Goal: Transaction & Acquisition: Purchase product/service

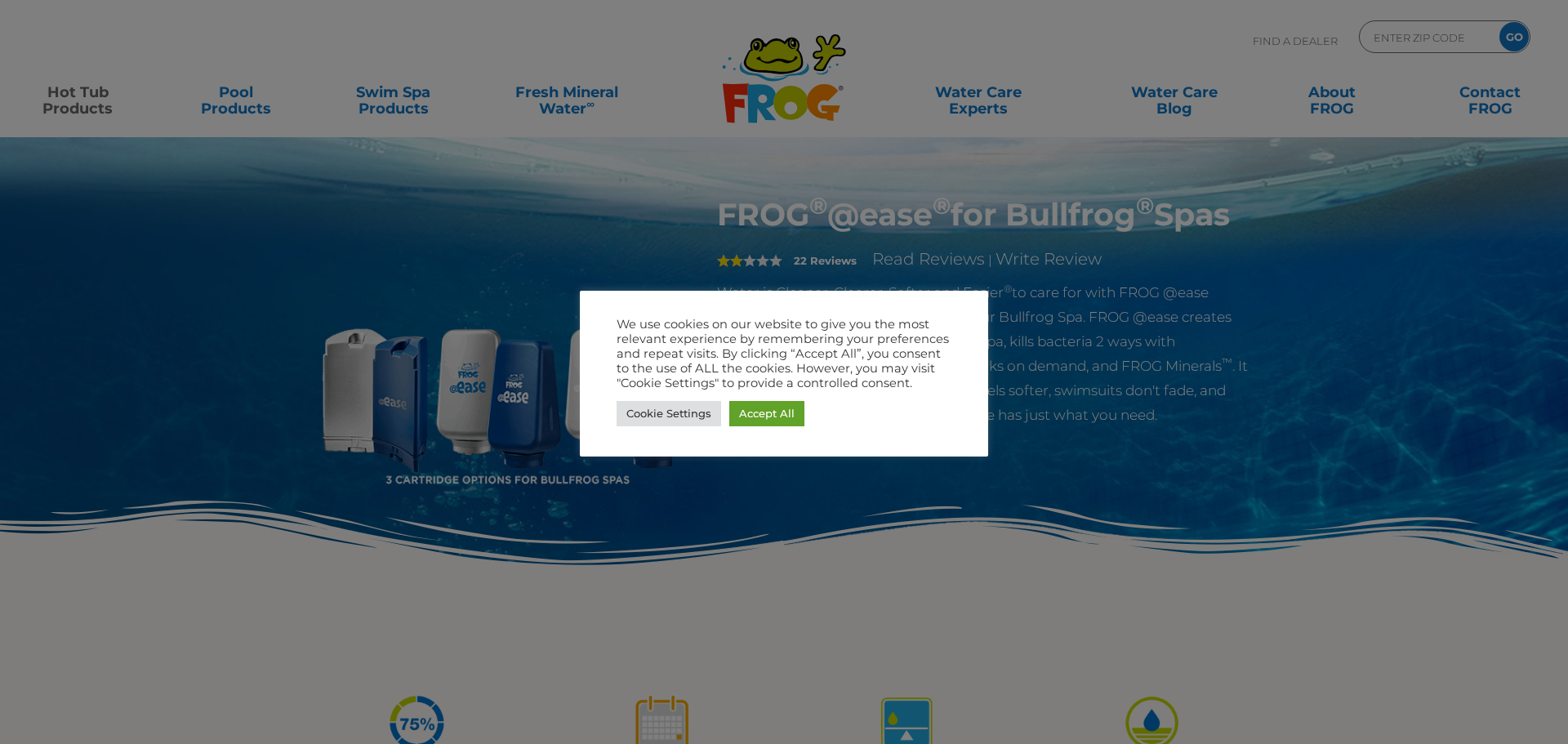
click at [1067, 19] on div at bounding box center [784, 372] width 1568 height 744
click at [670, 408] on link "Cookie Settings" at bounding box center [668, 413] width 104 height 26
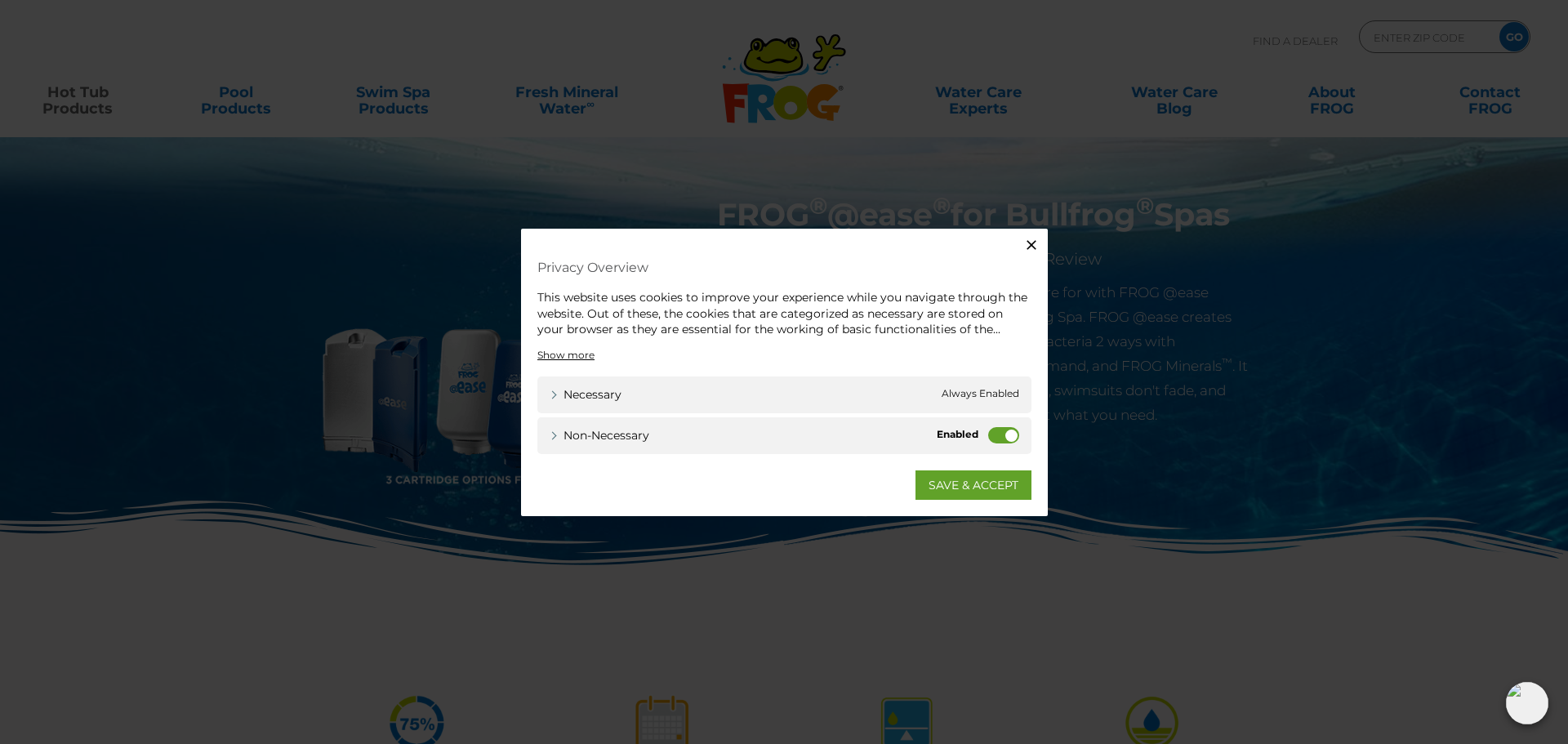
click at [1006, 432] on label "Non-necessary" at bounding box center [1003, 434] width 31 height 16
click at [0, 0] on input "Non-necessary" at bounding box center [0, 0] width 0 height 0
click at [953, 473] on link "SAVE & ACCEPT" at bounding box center [973, 484] width 116 height 29
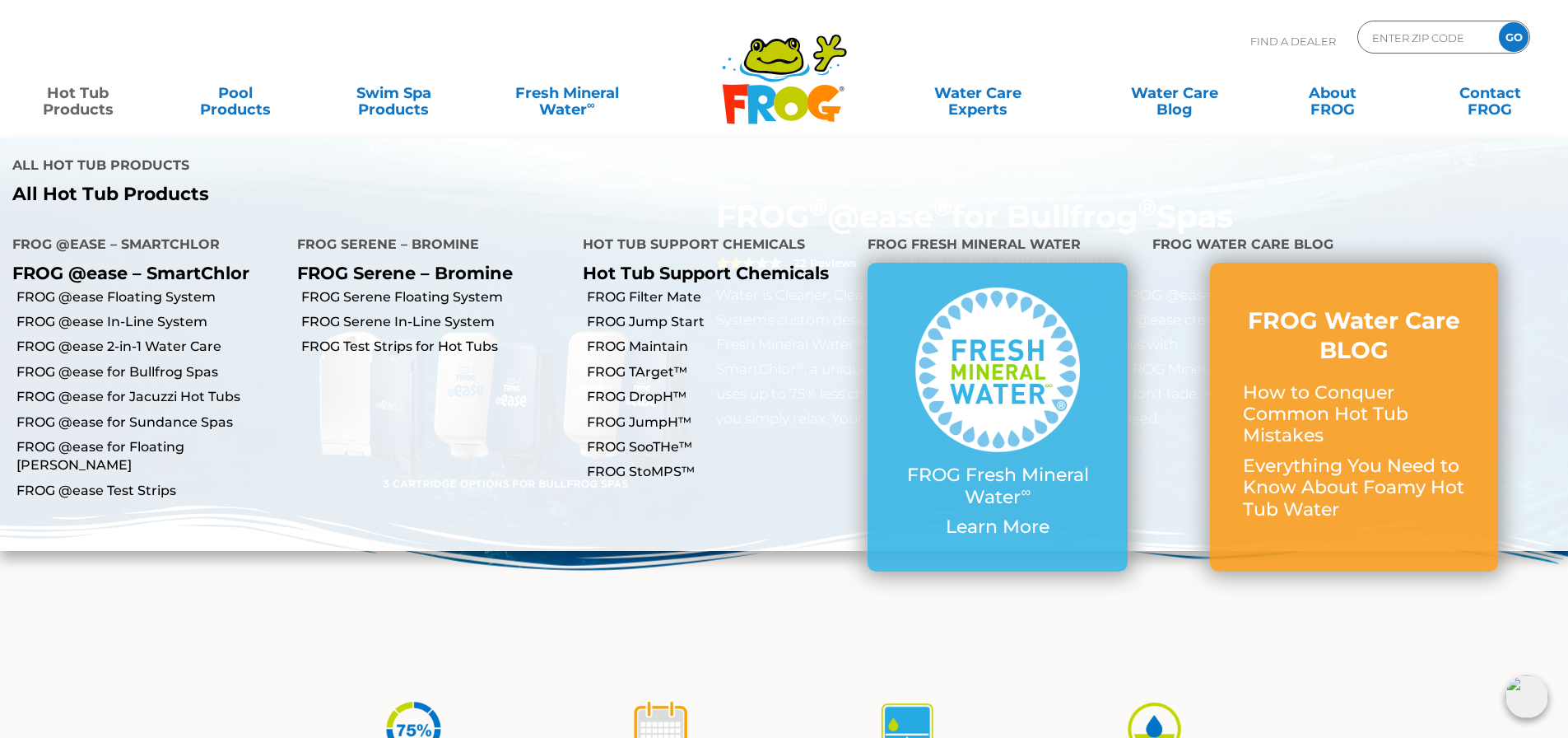
click at [908, 591] on img at bounding box center [784, 590] width 1568 height 171
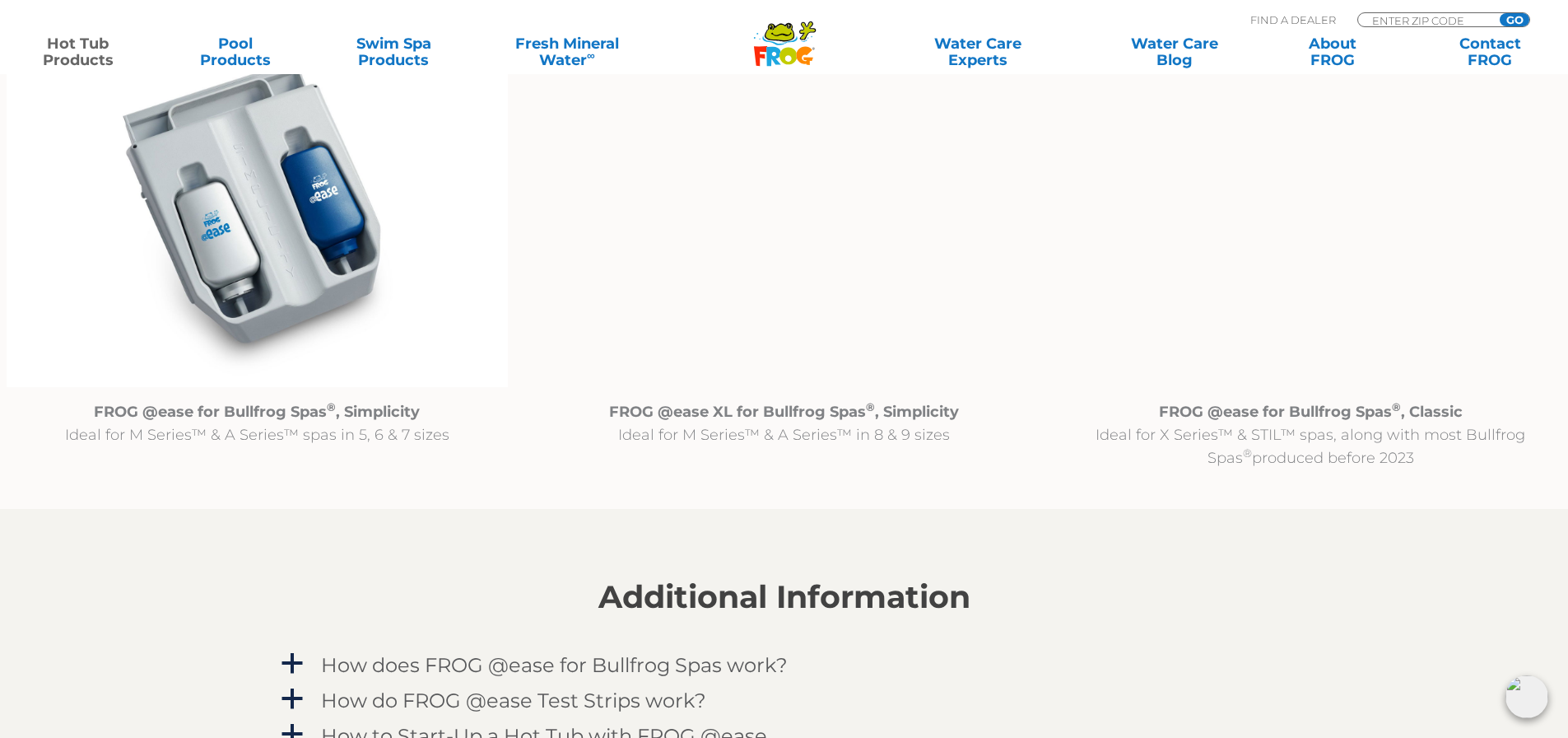
scroll to position [1811, 0]
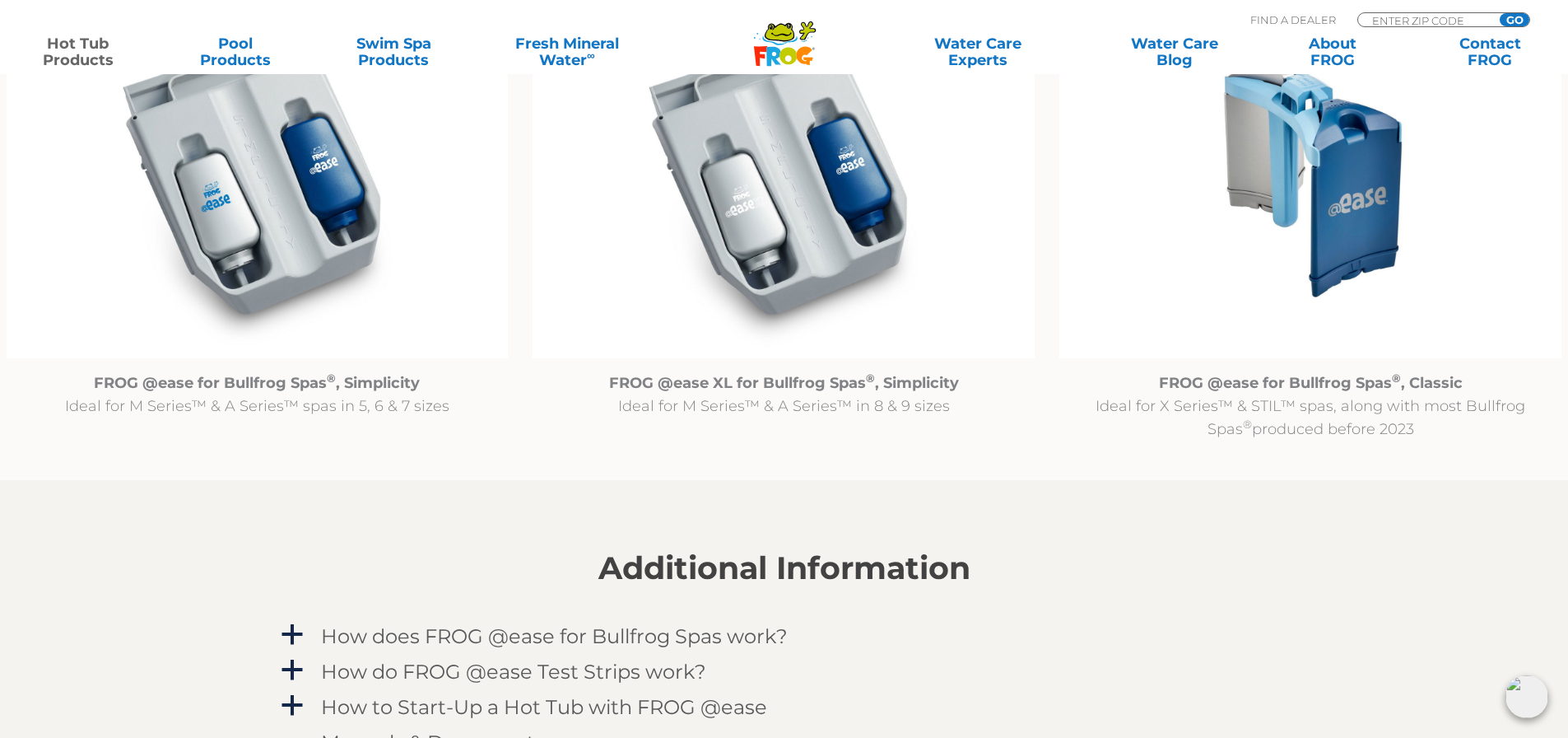
click at [791, 236] on img at bounding box center [784, 177] width 502 height 362
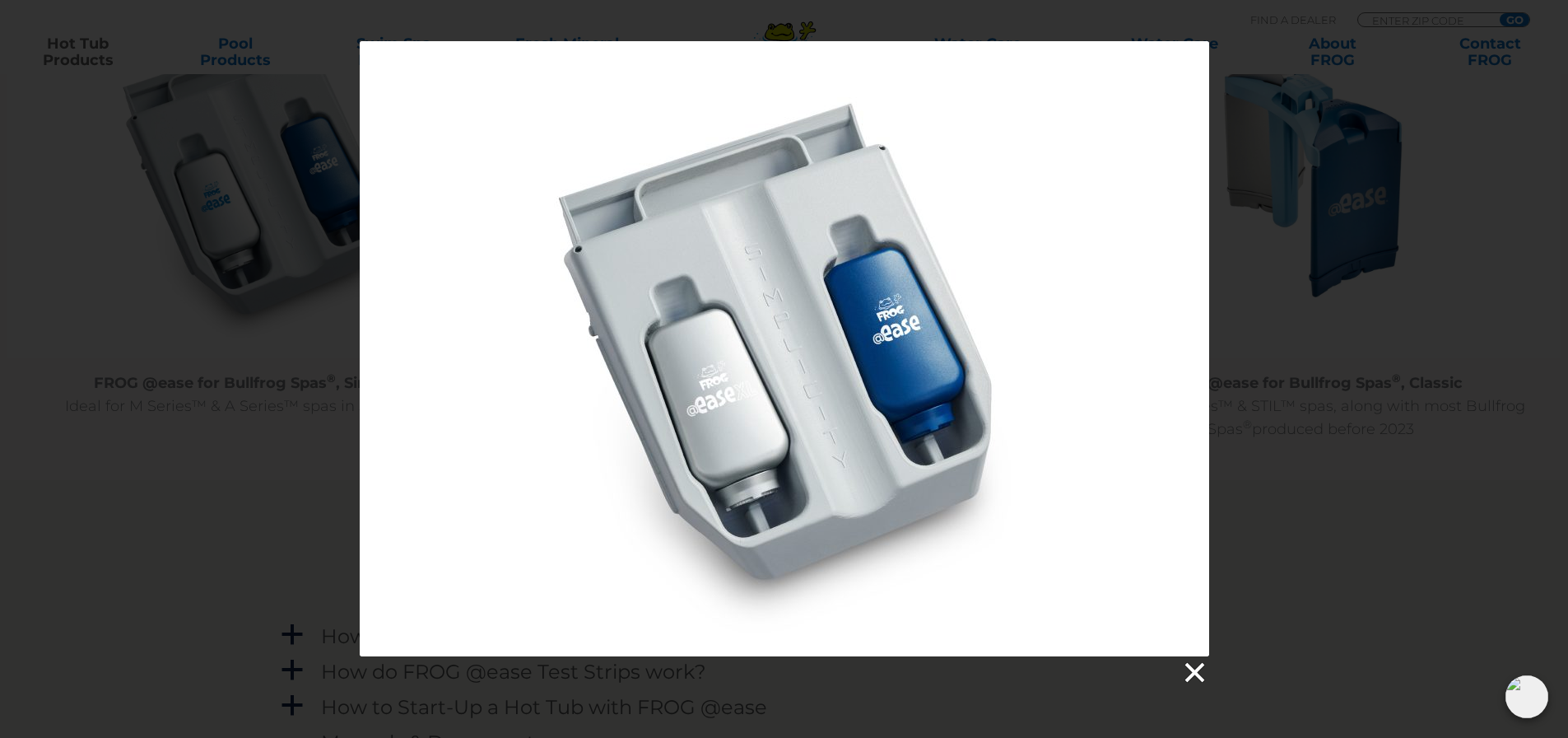
click at [1194, 668] on link at bounding box center [1193, 673] width 25 height 25
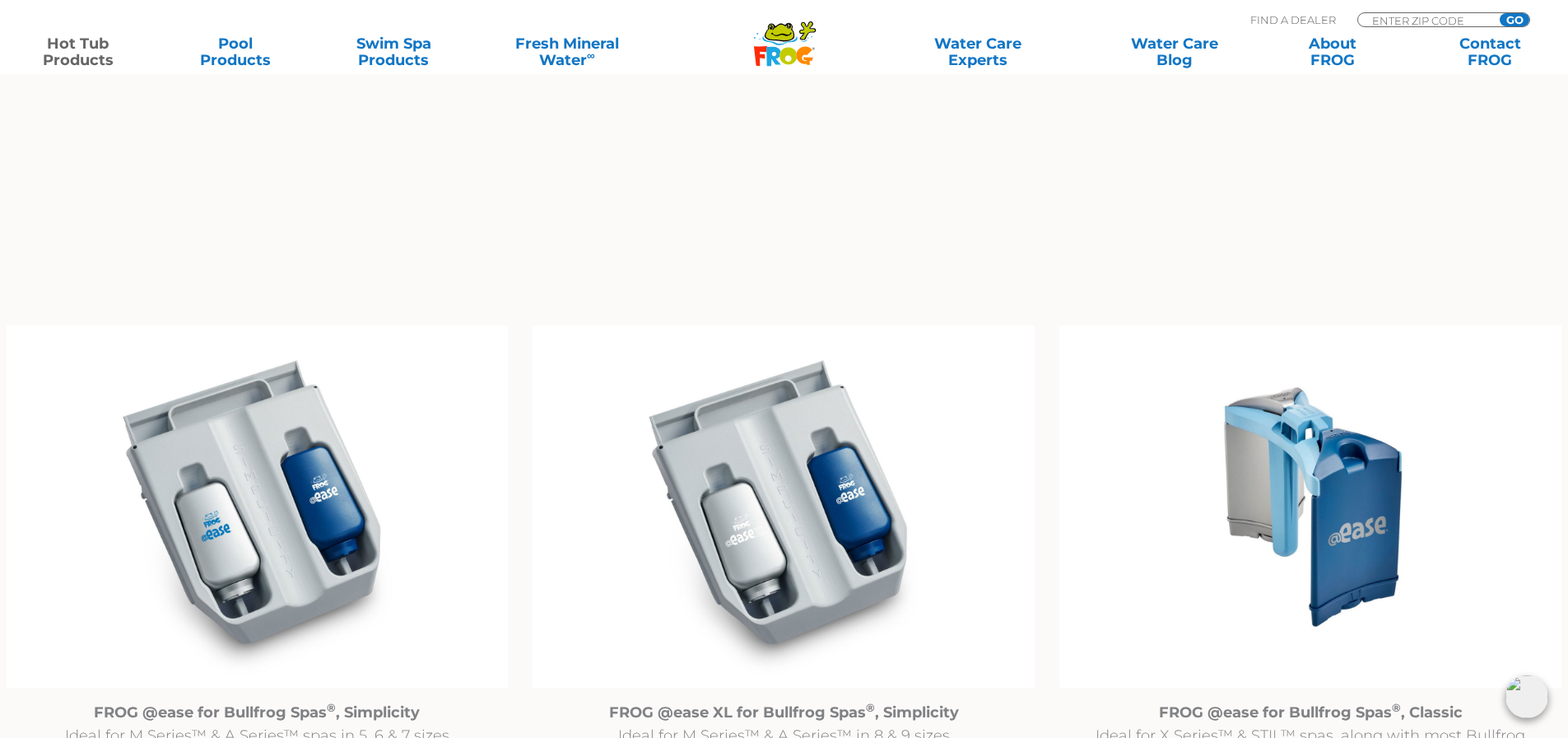
scroll to position [1564, 0]
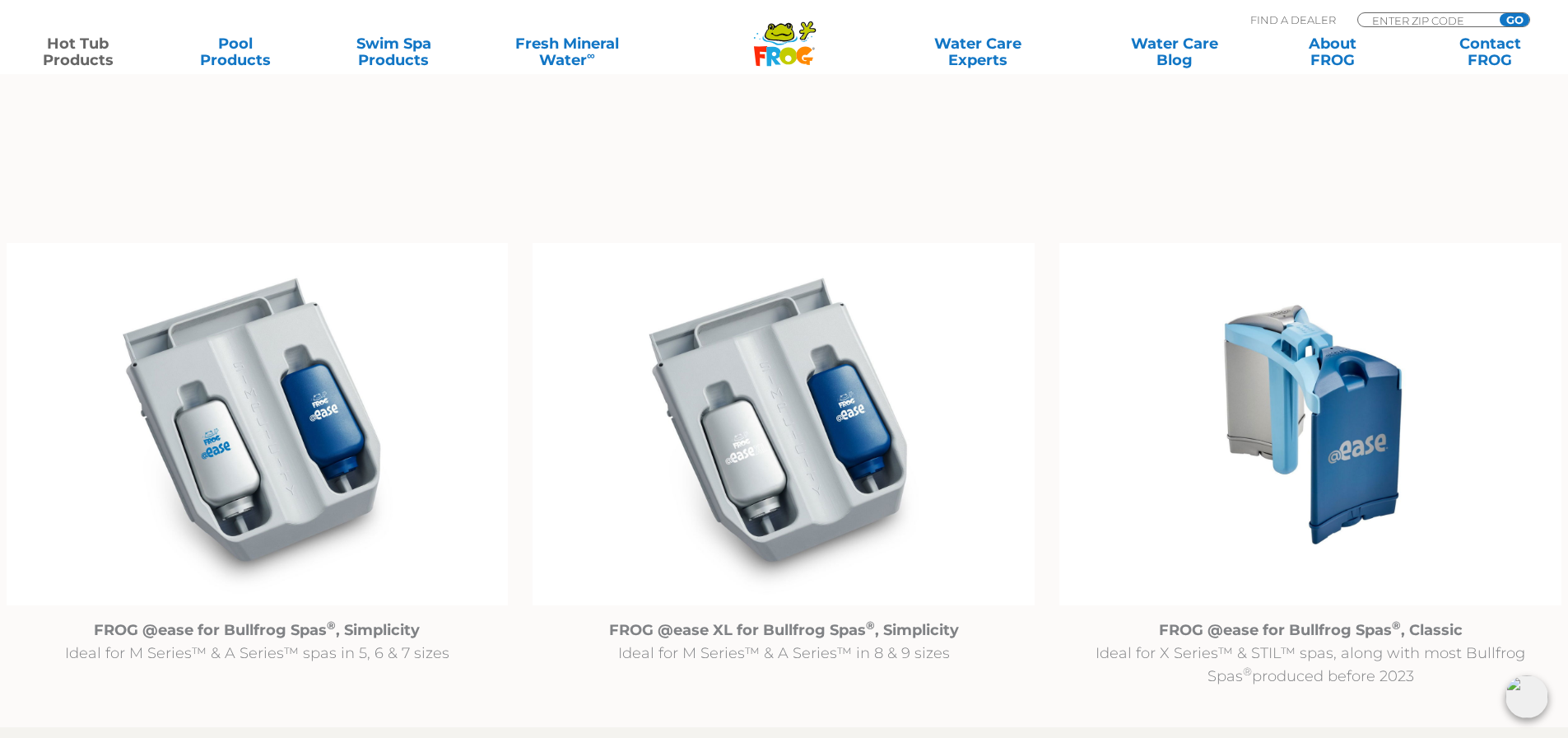
click at [797, 481] on img at bounding box center [784, 423] width 502 height 362
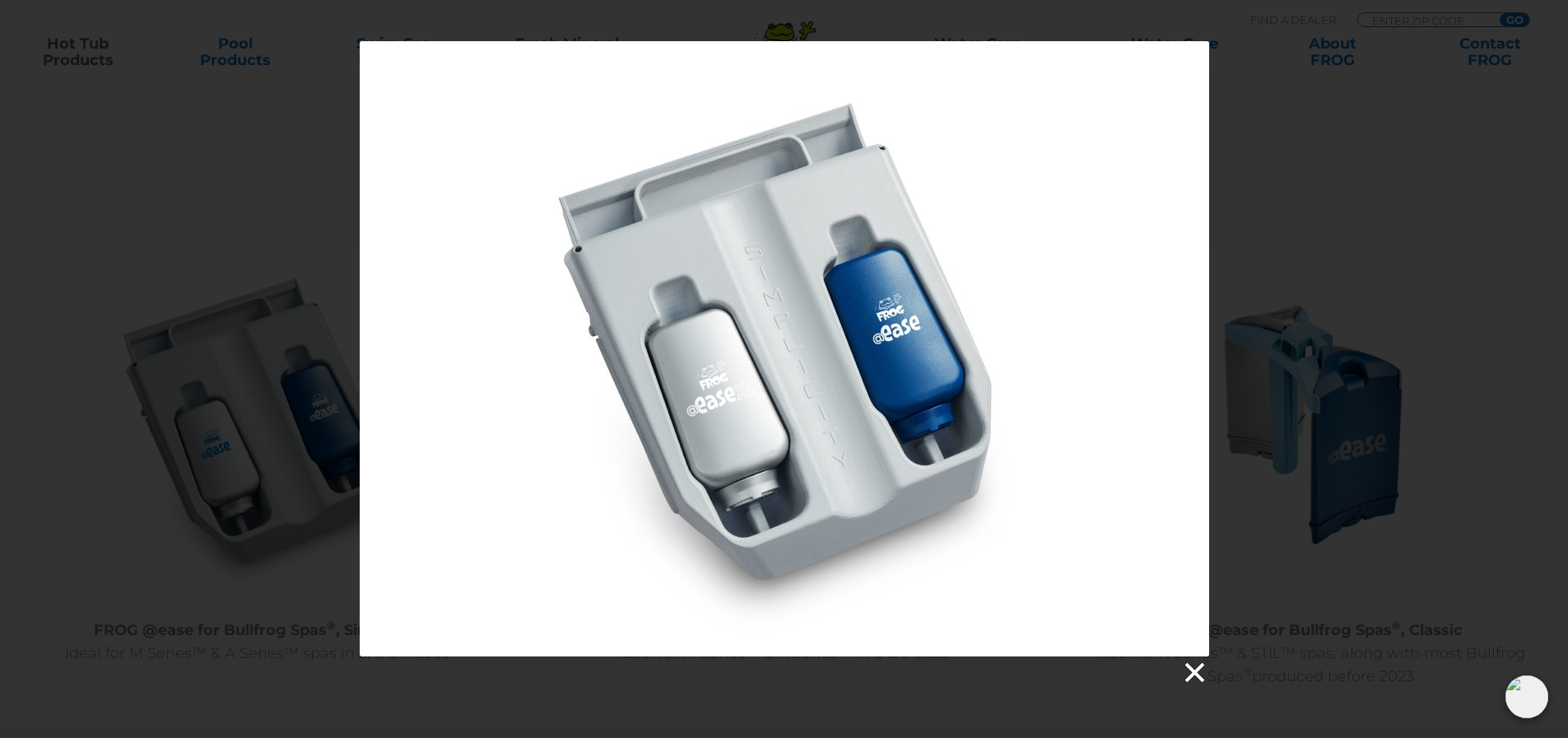
click at [1188, 671] on link at bounding box center [1193, 673] width 25 height 25
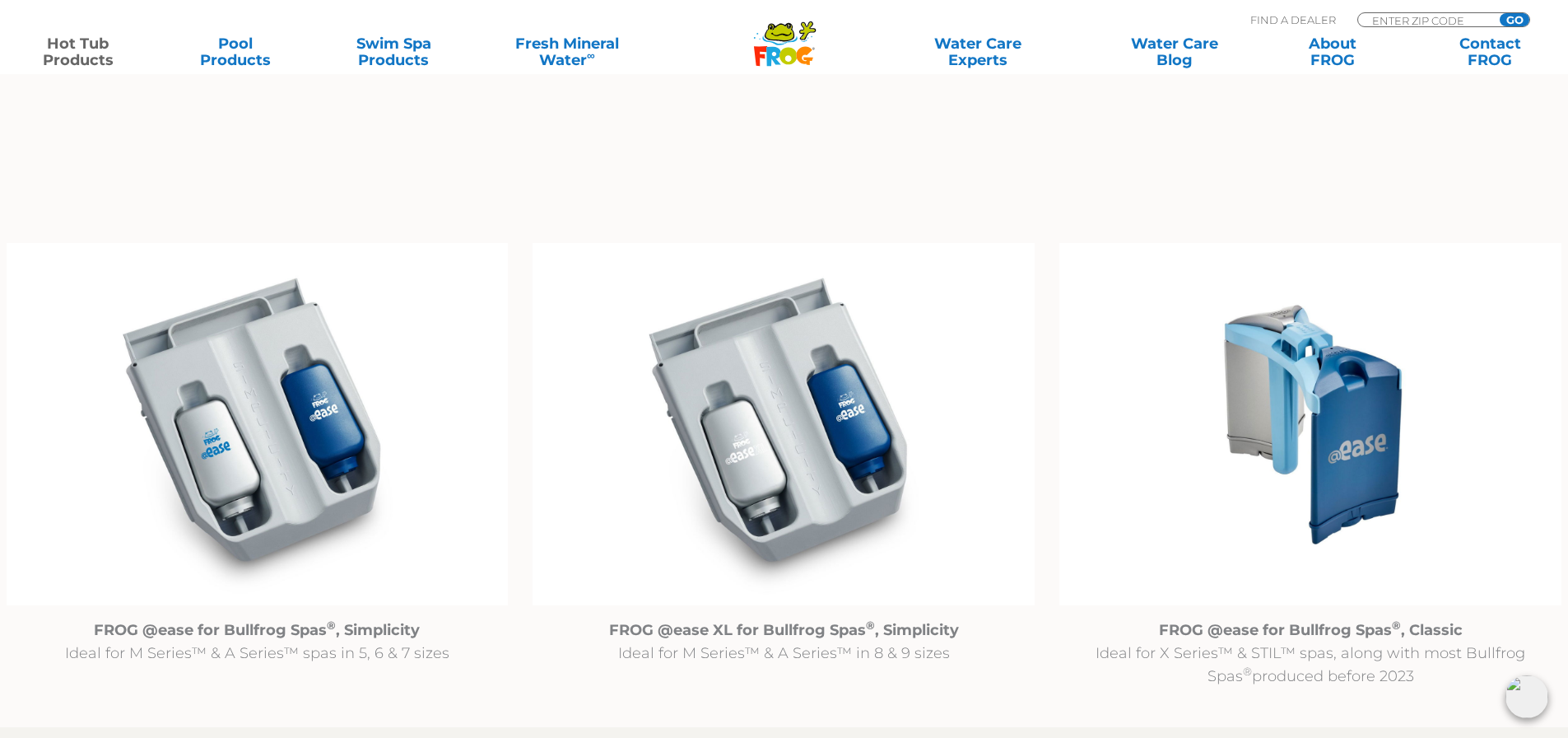
click at [804, 634] on strong "FROG @ease XL for Bullfrog Spas ® , Simplicity" at bounding box center [784, 629] width 349 height 18
drag, startPoint x: 762, startPoint y: 628, endPoint x: 748, endPoint y: 647, distance: 23.6
click at [762, 630] on strong "FROG @ease XL for Bullfrog Spas ® , Simplicity" at bounding box center [784, 629] width 349 height 18
click at [738, 661] on p "FROG @ease XL for Bullfrog Spas ® , Simplicity Ideal for M Series™ & A Series™ …" at bounding box center [784, 642] width 502 height 46
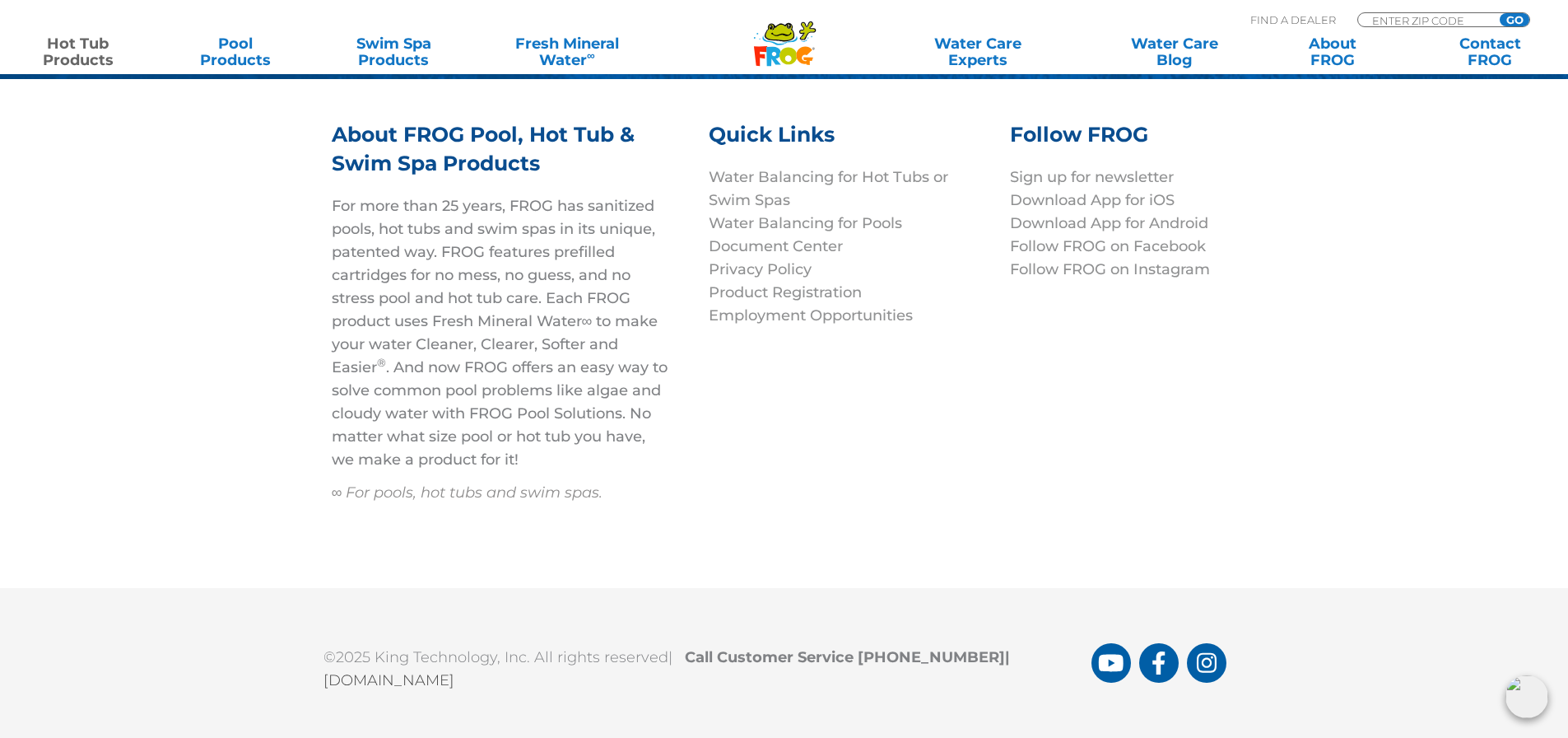
scroll to position [6548, 0]
